Goal: Task Accomplishment & Management: Manage account settings

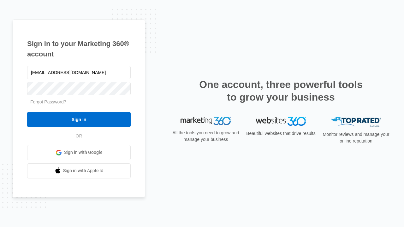
type input "dankie614@gmail.com"
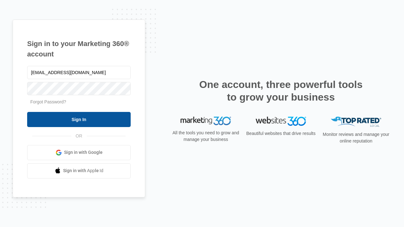
click at [79, 119] on input "Sign In" at bounding box center [79, 119] width 104 height 15
